Goal: Information Seeking & Learning: Learn about a topic

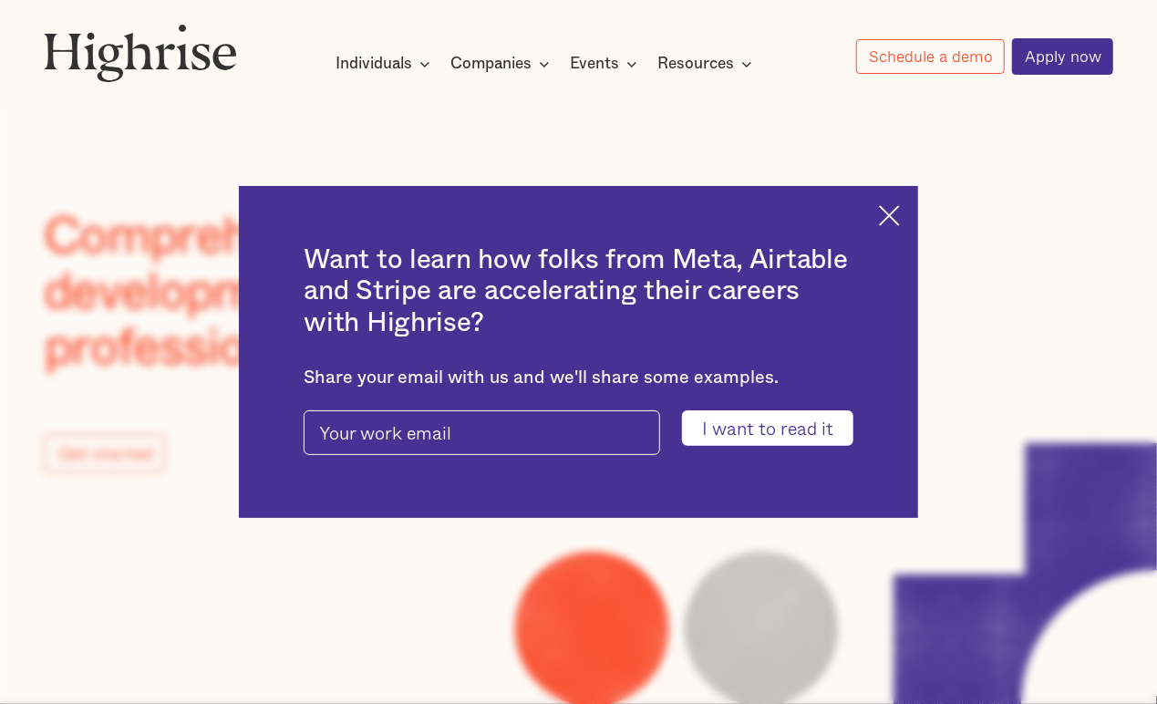
click at [900, 214] on img at bounding box center [889, 215] width 21 height 21
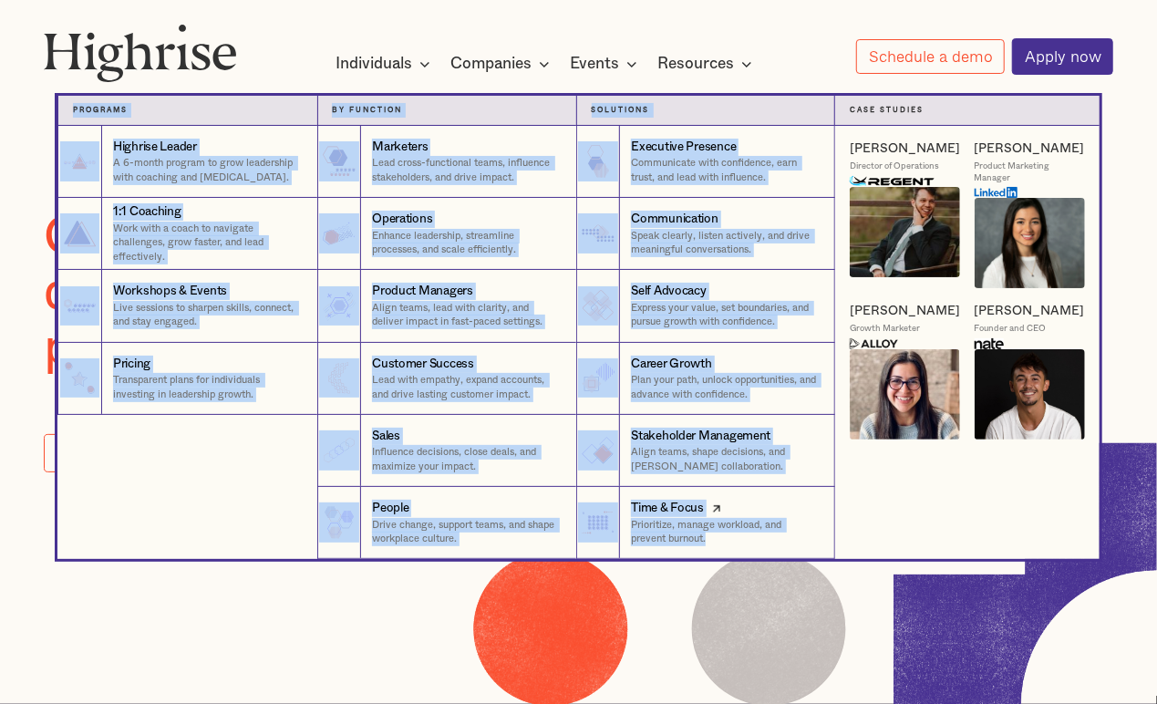
drag, startPoint x: 68, startPoint y: 110, endPoint x: 802, endPoint y: 544, distance: 852.1
click at [802, 544] on div "Programs 1 Highrise Leader A 6-month program to grow leadership with coaching a…" at bounding box center [577, 327] width 1041 height 463
copy div "Programs 1 Highrise Leader A 6-month program to grow leadership with coaching a…"
click at [354, 60] on div "Individuals" at bounding box center [374, 64] width 77 height 22
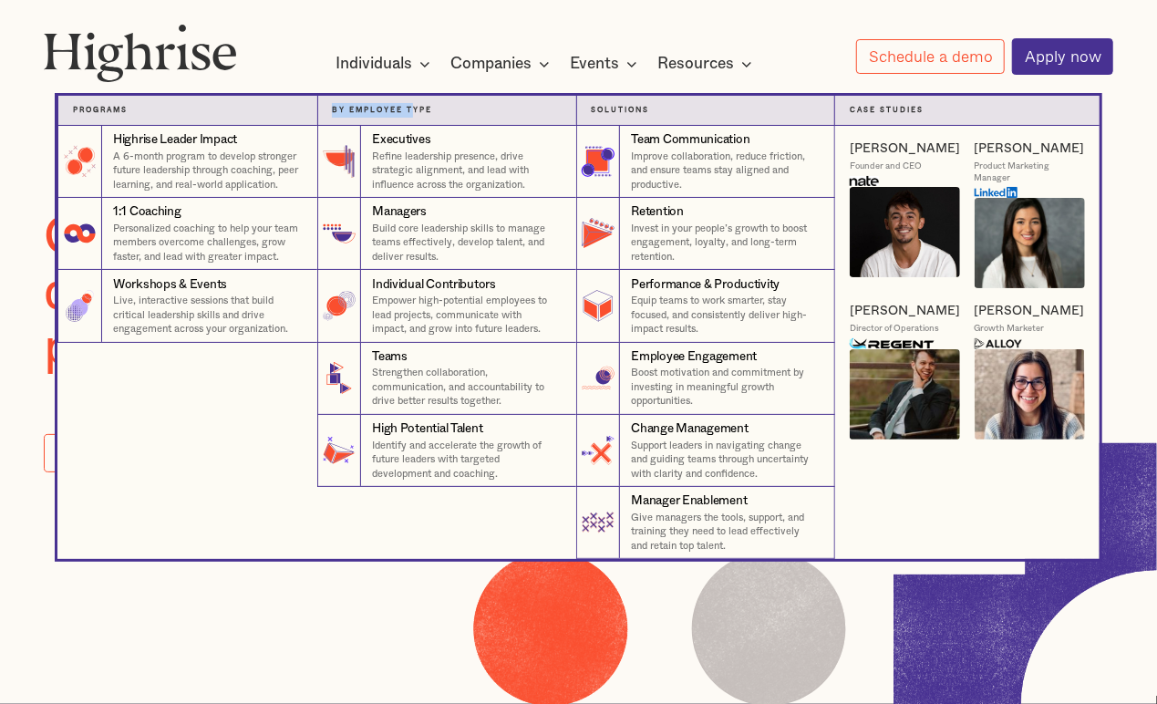
drag, startPoint x: 326, startPoint y: 107, endPoint x: 414, endPoint y: 124, distance: 89.2
click at [414, 124] on div "By Employee Type 5" at bounding box center [446, 111] width 259 height 30
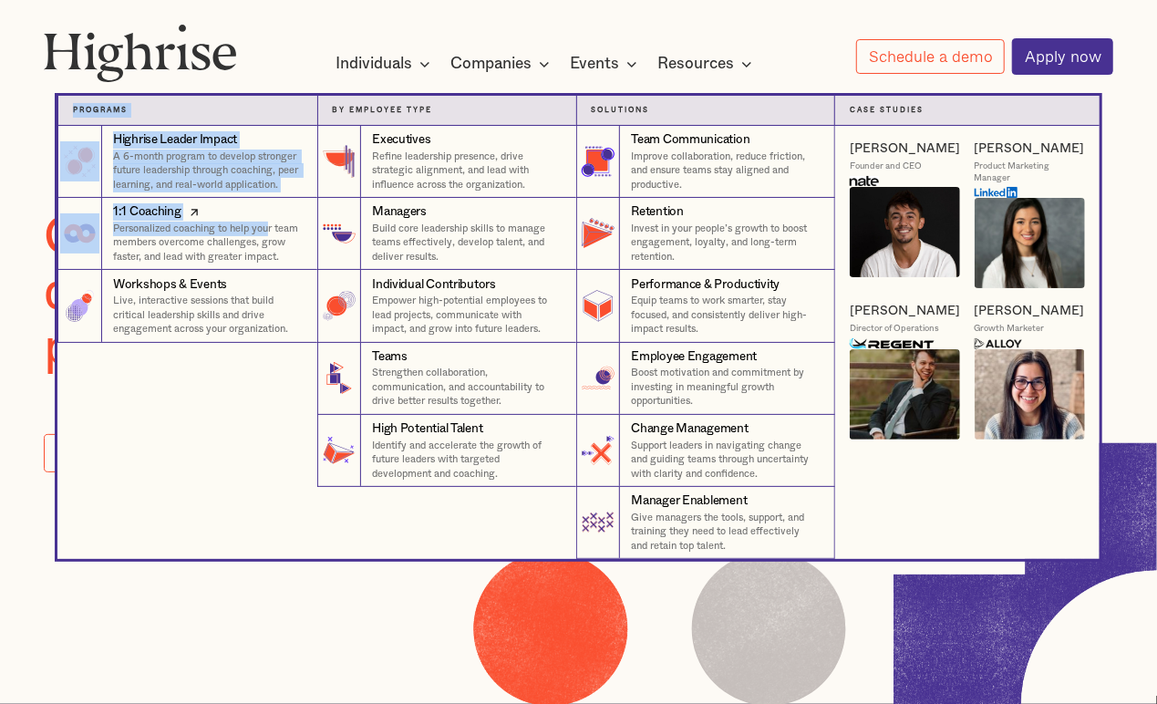
drag, startPoint x: 60, startPoint y: 107, endPoint x: 266, endPoint y: 222, distance: 236.0
click at [266, 222] on div "Programs 4 Highrise Leader Impact Program A 6-month program to develop stronger…" at bounding box center [186, 327] width 259 height 463
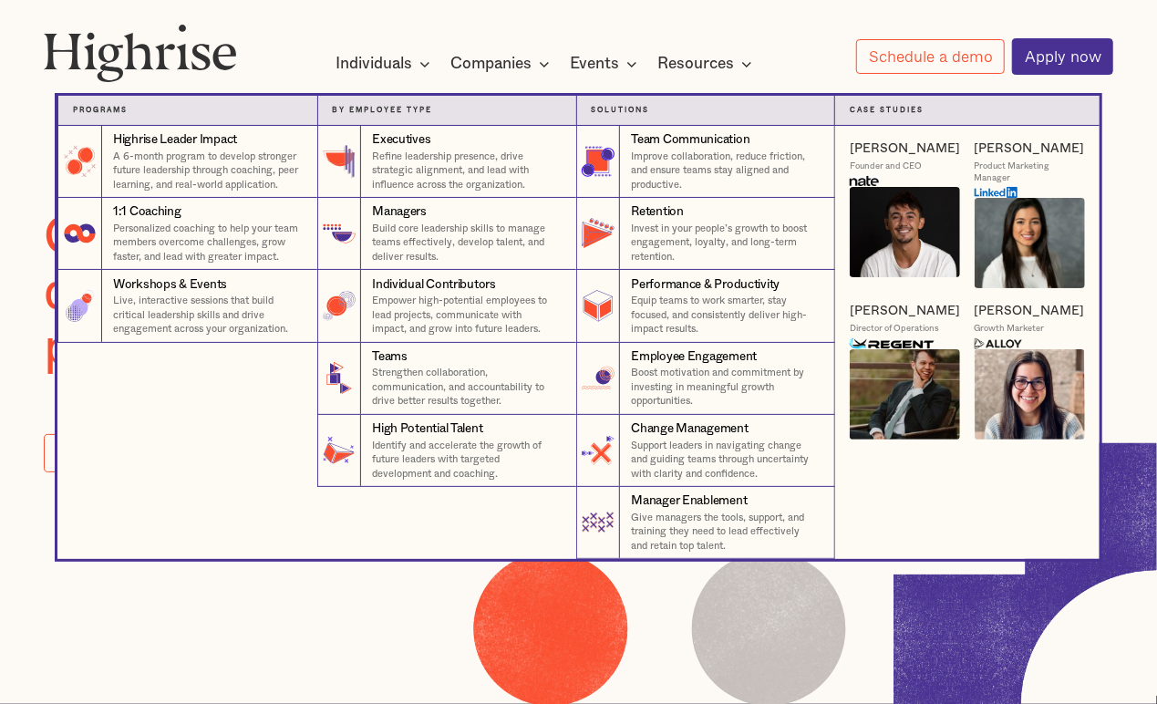
click at [212, 404] on div "Highrise Leader Impact A 6-month program to develop stronger future leadership …" at bounding box center [186, 342] width 259 height 433
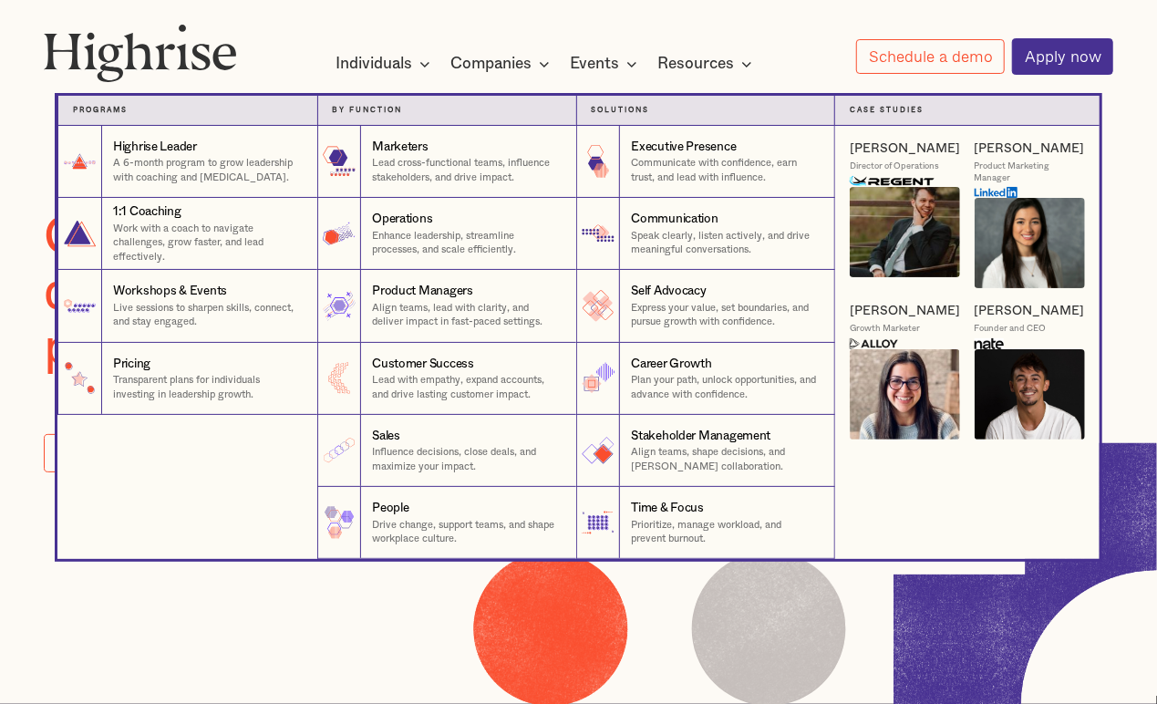
click at [377, 69] on nav "Programs 1 Highrise Leader A 6-month program to grow leadership with coaching a…" at bounding box center [578, 313] width 1094 height 492
click at [698, 165] on p "Communicate with confidence, earn trust, and lead with influence." at bounding box center [725, 170] width 189 height 28
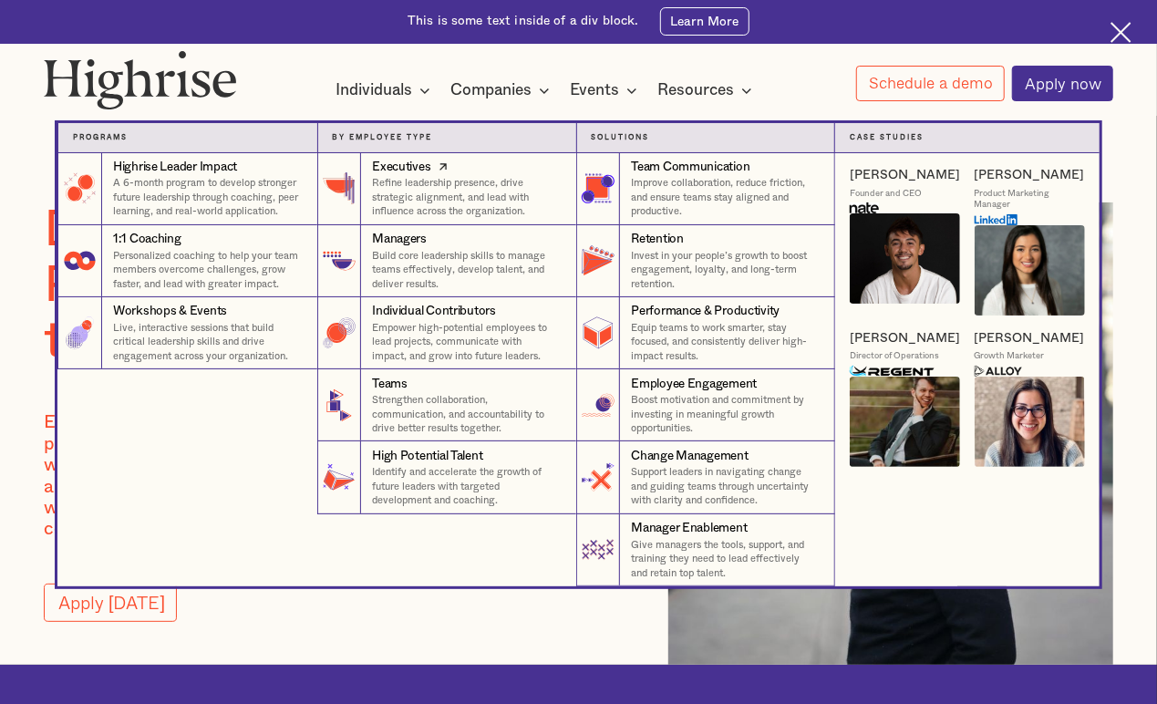
click at [483, 190] on p "Refine leadership presence, drive strategic alignment, and lead with influence …" at bounding box center [467, 197] width 190 height 43
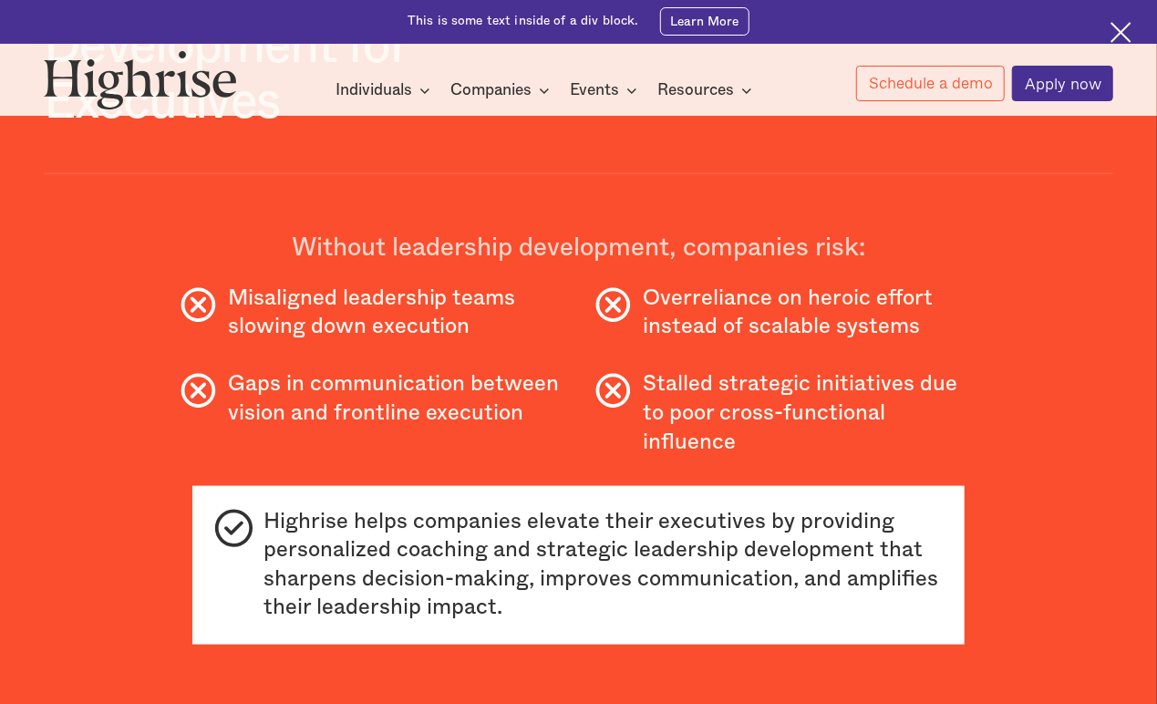
scroll to position [810, 0]
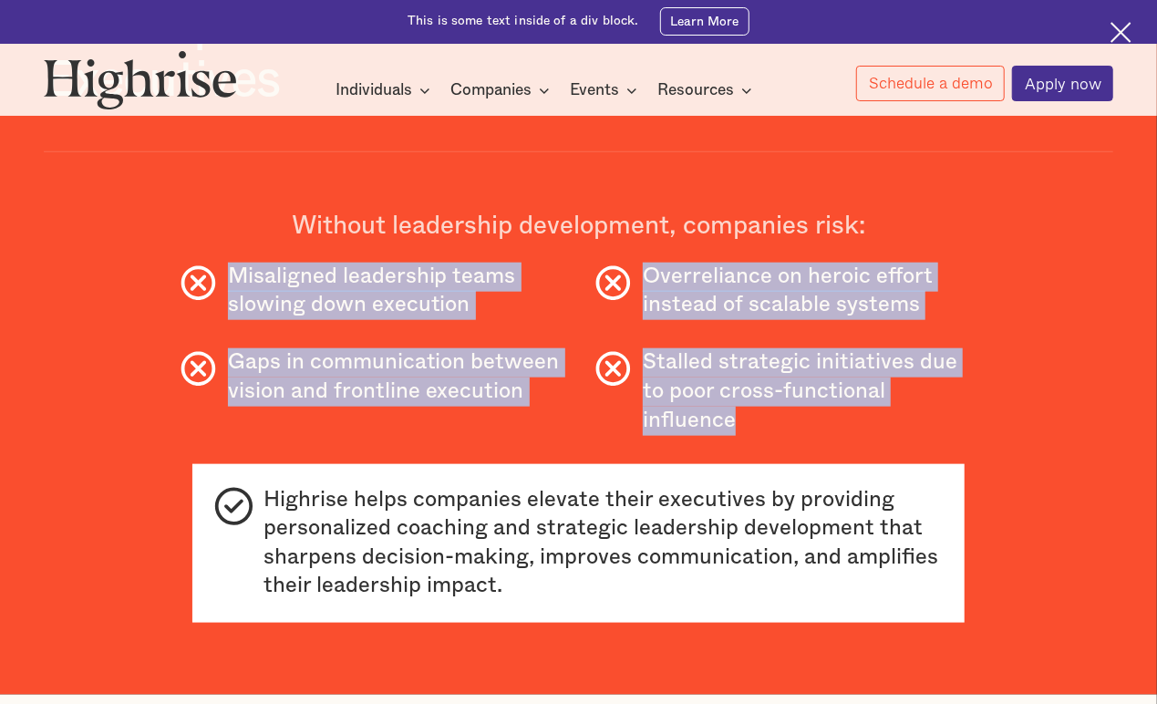
drag, startPoint x: 223, startPoint y: 286, endPoint x: 979, endPoint y: 401, distance: 764.7
click at [979, 401] on div "Why Companies Invest in Leadership Development for Executives Executives set th…" at bounding box center [579, 241] width 1070 height 822
click at [992, 407] on div "Gaps in communication between vision and frontline execution Stalled strategic …" at bounding box center [579, 391] width 1070 height 87
copy div "Misaligned leadership teams slowing down execution Overreliance on heroic effor…"
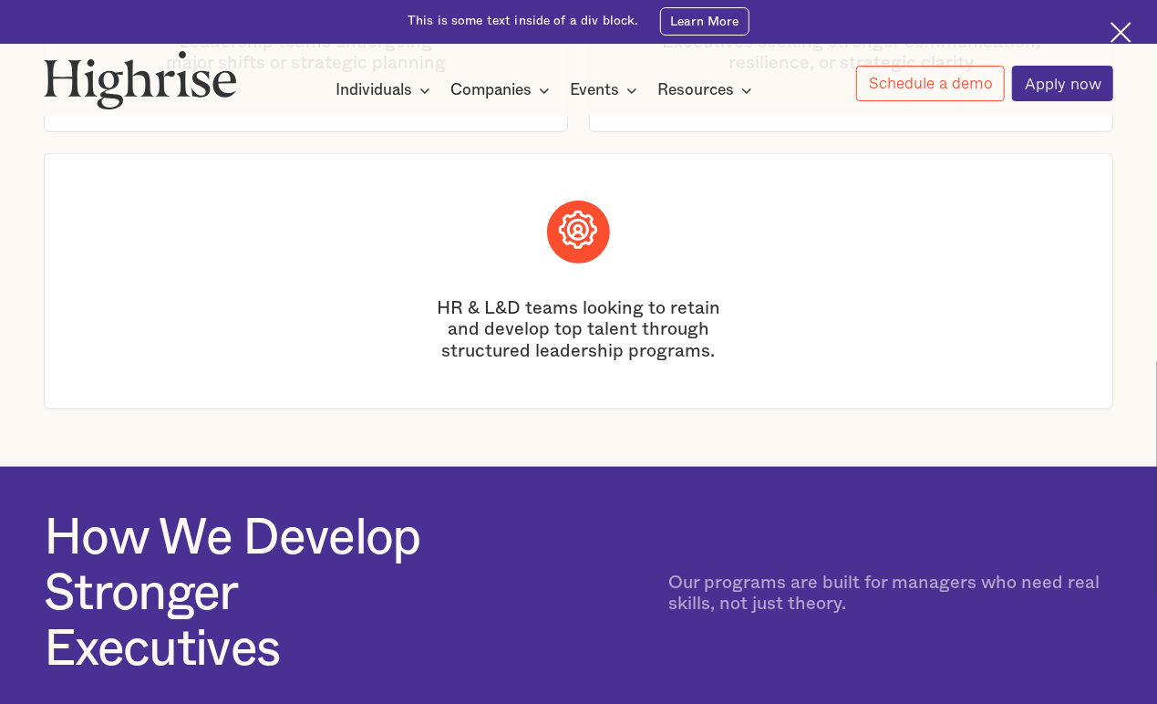
scroll to position [3850, 0]
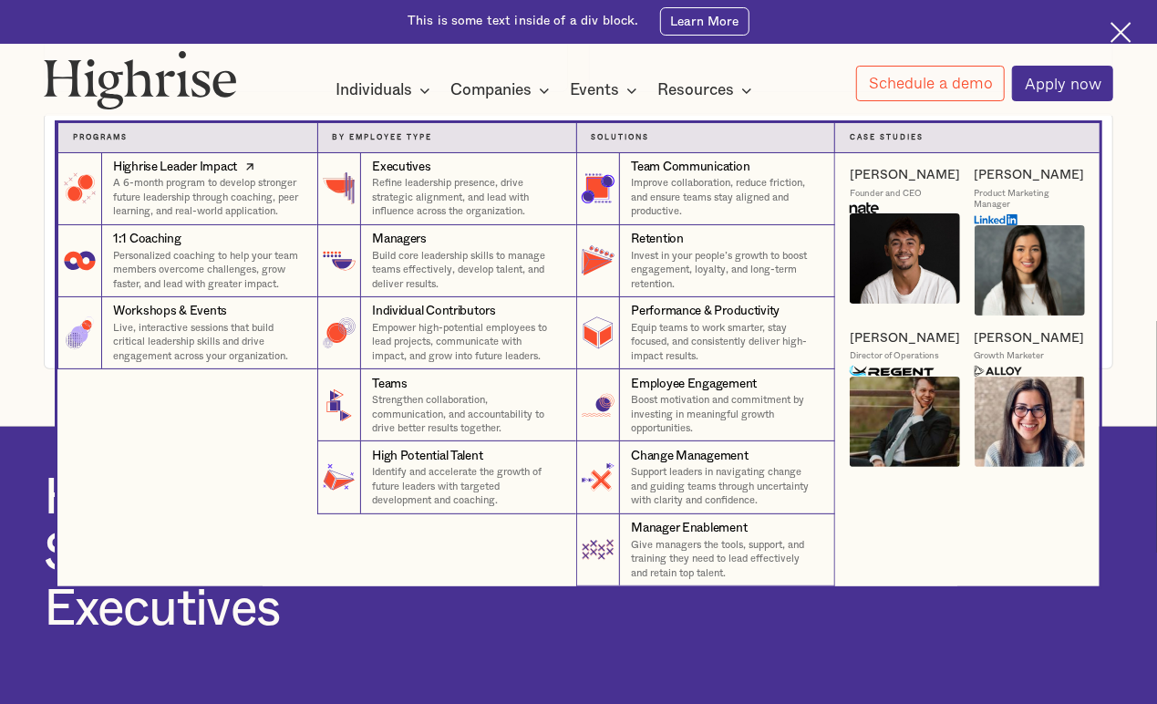
click at [204, 182] on p "A 6-month program to develop stronger future leadership through coaching, peer …" at bounding box center [208, 197] width 190 height 43
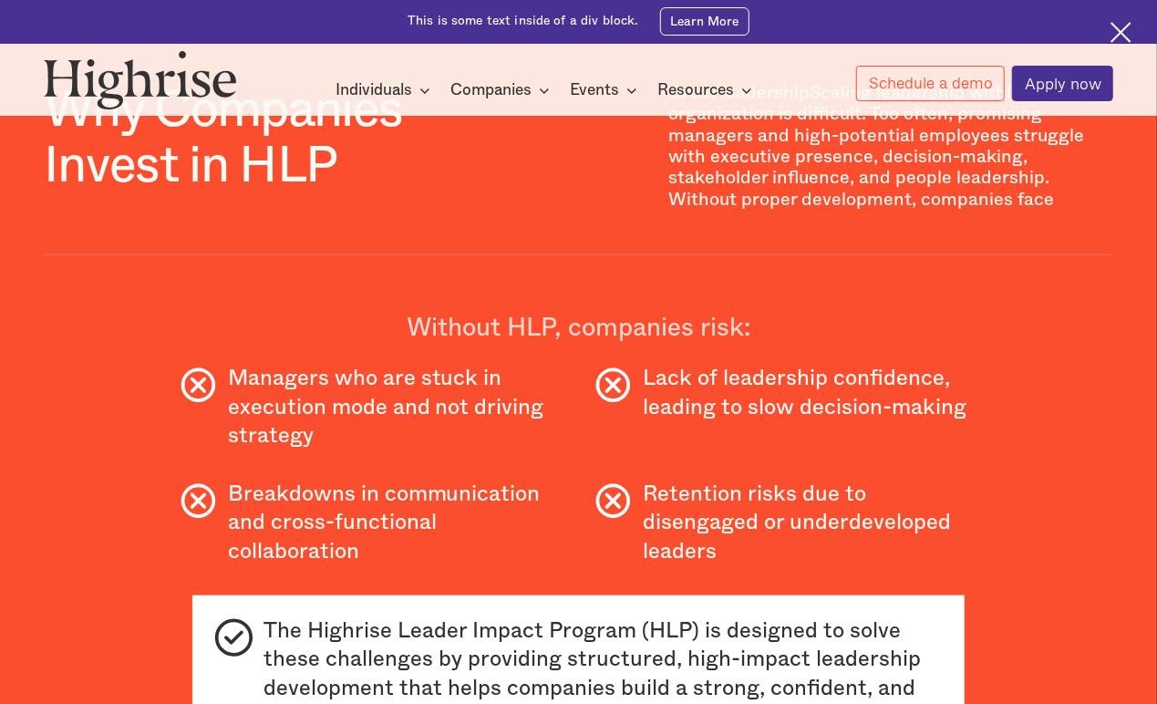
scroll to position [607, 0]
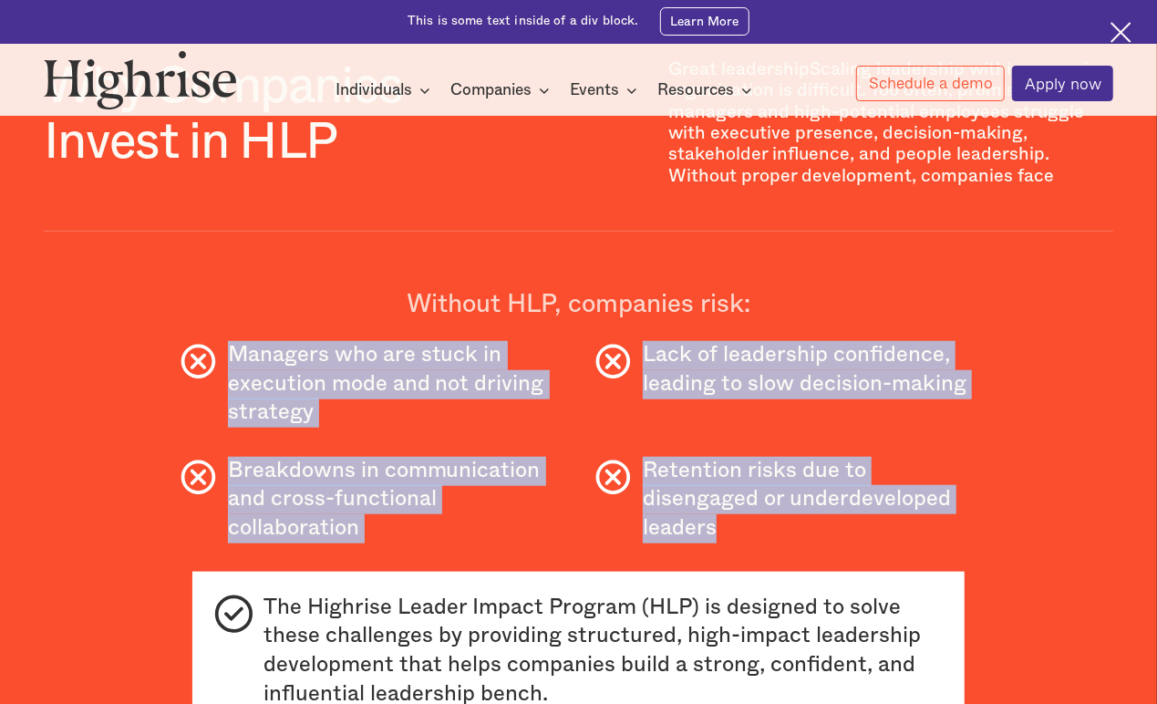
drag, startPoint x: 225, startPoint y: 362, endPoint x: 806, endPoint y: 551, distance: 610.8
click at [806, 551] on div "Why Companies Invest in HLP Great leadershipScaling leadership within a growing…" at bounding box center [579, 409] width 1070 height 700
copy div "Managers who are stuck in execution mode and not driving strategy Lack of leade…"
